Goal: Information Seeking & Learning: Learn about a topic

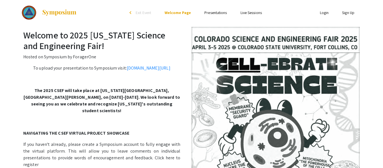
click at [225, 11] on link "Presentations" at bounding box center [215, 12] width 22 height 5
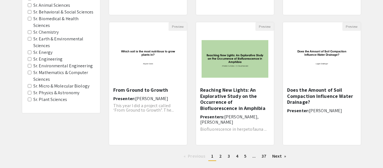
scroll to position [169, 0]
click at [336, 67] on img at bounding box center [322, 59] width 78 height 49
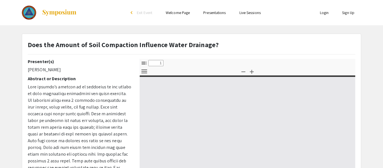
select select "custom"
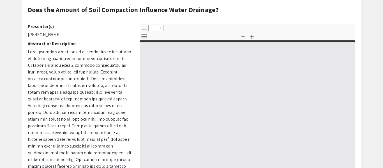
type input "0"
select select "custom"
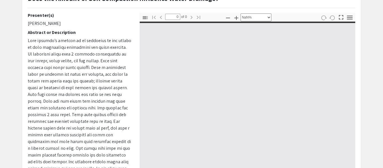
type input "1"
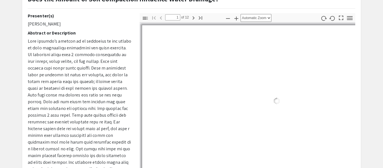
select select "auto"
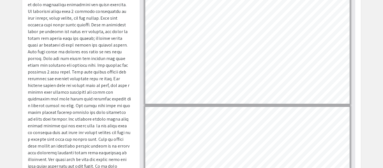
scroll to position [0, 0]
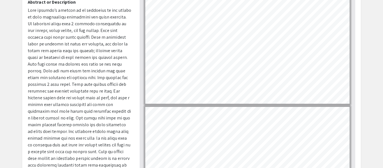
click at [103, 73] on span at bounding box center [79, 114] width 103 height 214
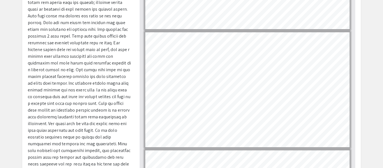
scroll to position [77, 0]
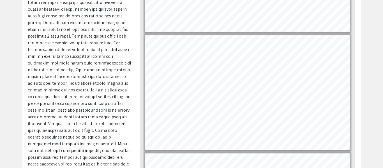
type input "1"
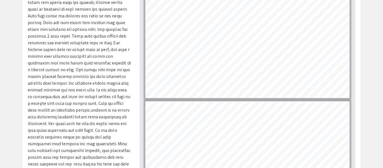
scroll to position [12, 0]
